Goal: Transaction & Acquisition: Subscribe to service/newsletter

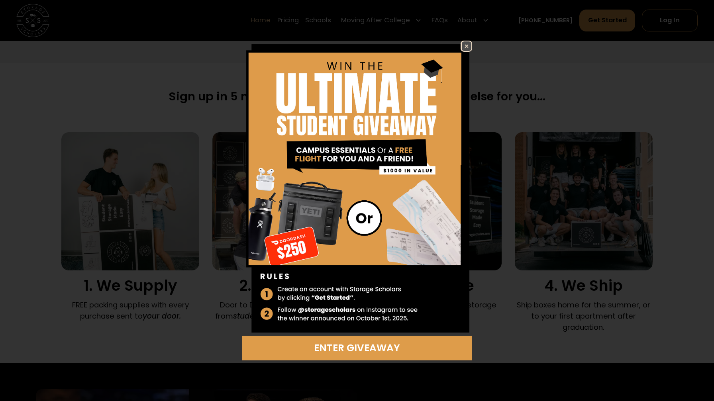
scroll to position [489, 0]
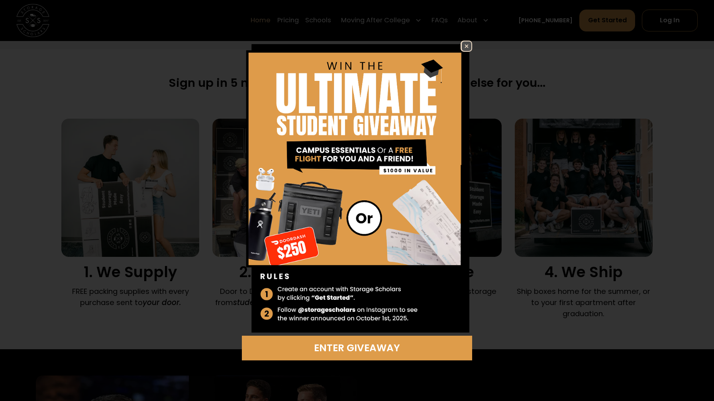
click at [467, 46] on img at bounding box center [467, 46] width 10 height 10
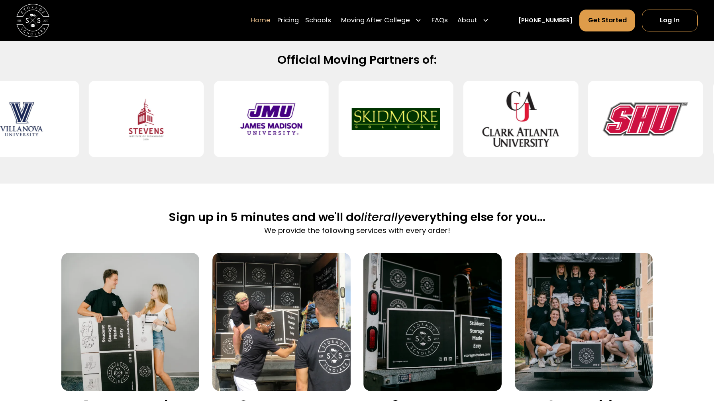
scroll to position [352, 0]
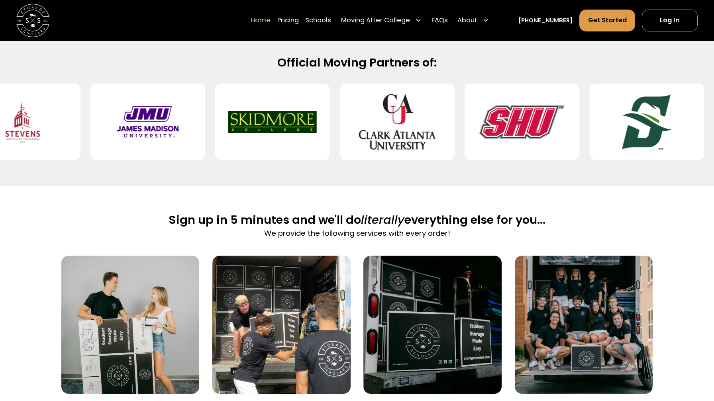
click at [48, 260] on div "Sign up in 5 minutes and we'll do literally everything else for you... We provi…" at bounding box center [357, 336] width 714 height 300
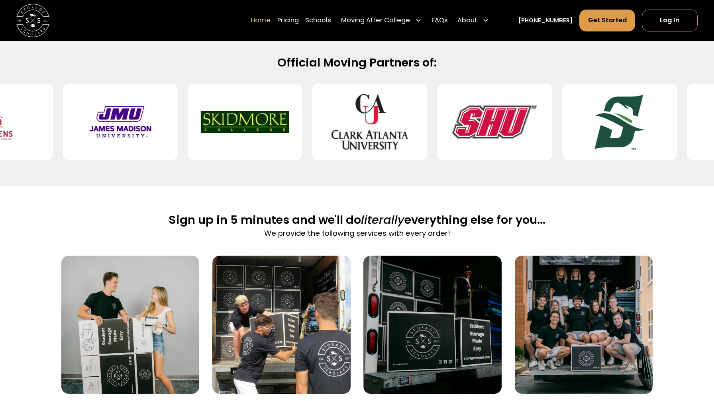
click at [34, 262] on div "Sign up in 5 minutes and we'll do literally everything else for you... We provi…" at bounding box center [357, 336] width 714 height 300
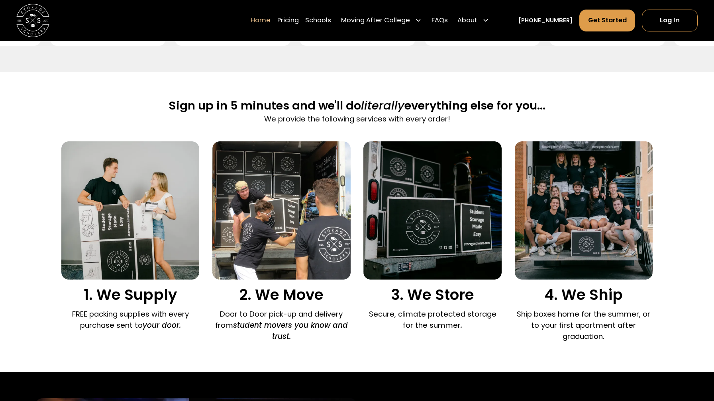
scroll to position [468, 0]
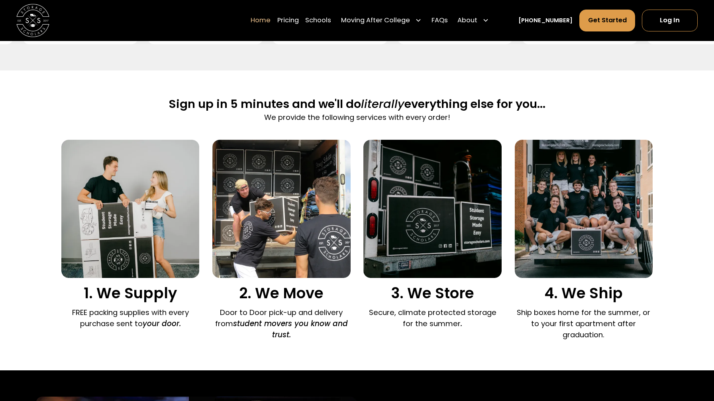
click at [28, 234] on div "Sign up in 5 minutes and we'll do literally everything else for you... We provi…" at bounding box center [357, 221] width 714 height 300
click at [31, 201] on div "Sign up in 5 minutes and we'll do literally everything else for you... We provi…" at bounding box center [357, 221] width 714 height 300
click at [31, 163] on div "Sign up in 5 minutes and we'll do literally everything else for you... We provi…" at bounding box center [357, 221] width 714 height 300
click at [26, 174] on div "Sign up in 5 minutes and we'll do literally everything else for you... We provi…" at bounding box center [357, 221] width 714 height 300
click at [26, 167] on div "Sign up in 5 minutes and we'll do literally everything else for you... We provi…" at bounding box center [357, 221] width 714 height 300
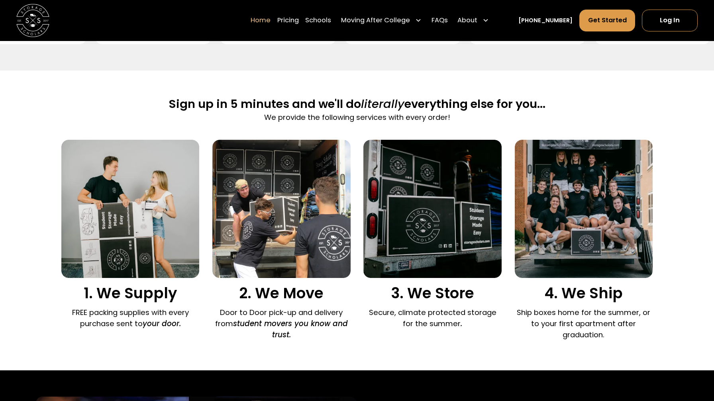
click at [27, 166] on div "Sign up in 5 minutes and we'll do literally everything else for you... We provi…" at bounding box center [357, 221] width 714 height 300
